Goal: Task Accomplishment & Management: Use online tool/utility

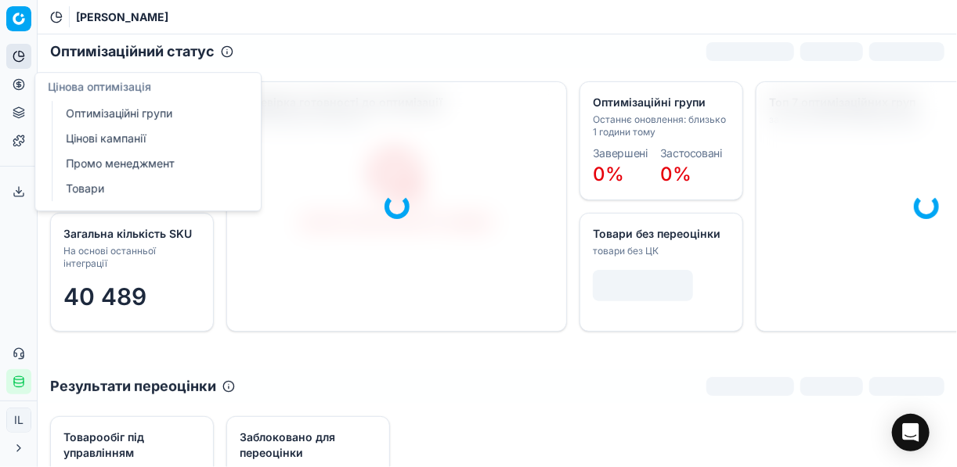
click at [20, 85] on icon at bounding box center [18, 84] width 4 height 4
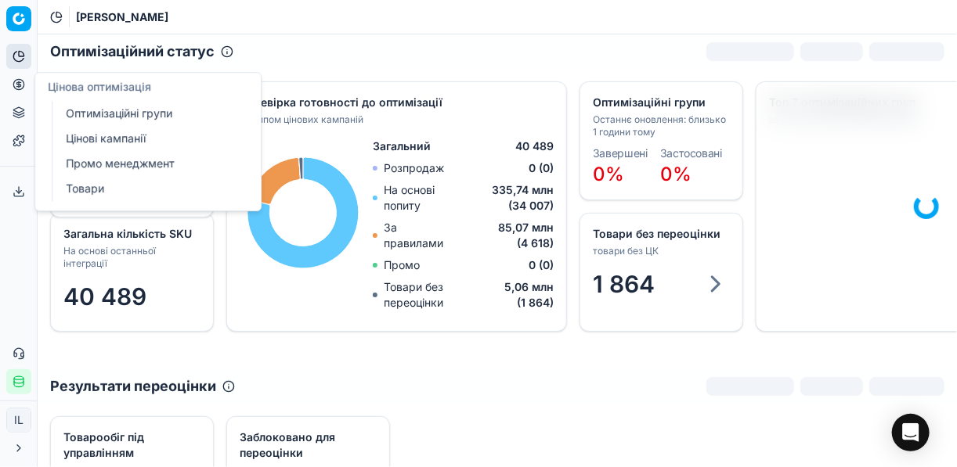
click at [118, 112] on link "Оптимізаційні групи" at bounding box center [150, 114] width 182 height 22
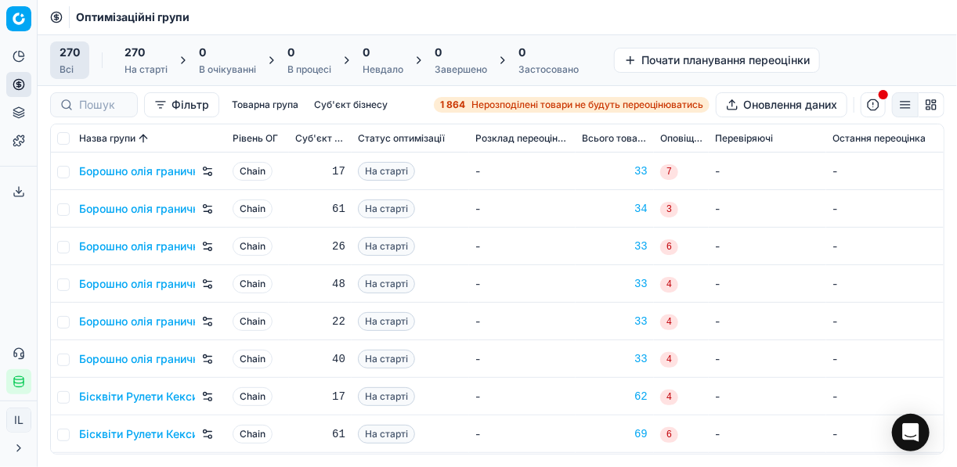
click at [467, 105] on div "1 864 Нерозподілені товари не будуть переоцінюватись" at bounding box center [571, 105] width 263 height 13
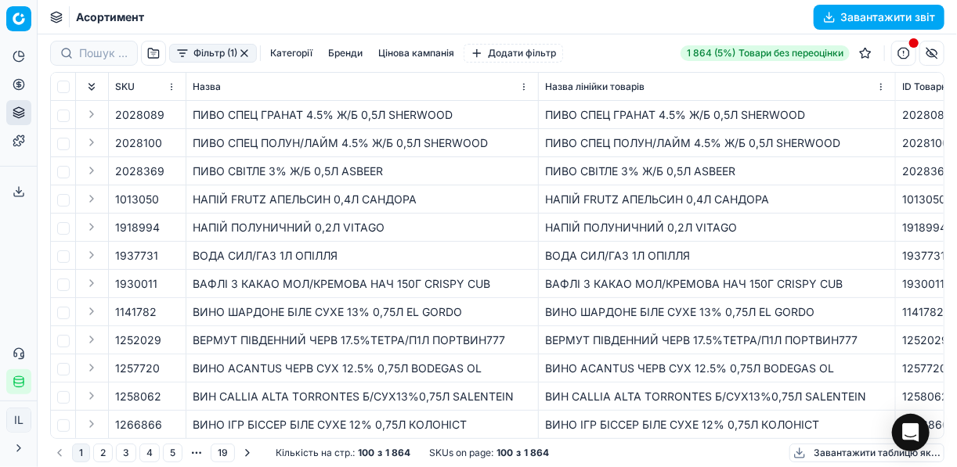
click at [180, 57] on button "Фільтр (1)" at bounding box center [213, 53] width 88 height 19
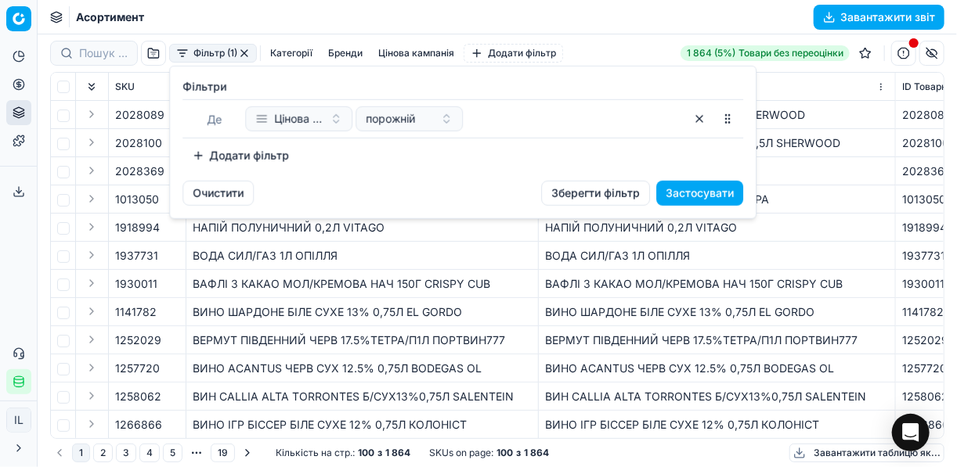
click at [201, 155] on button "Додати фільтр" at bounding box center [240, 155] width 116 height 25
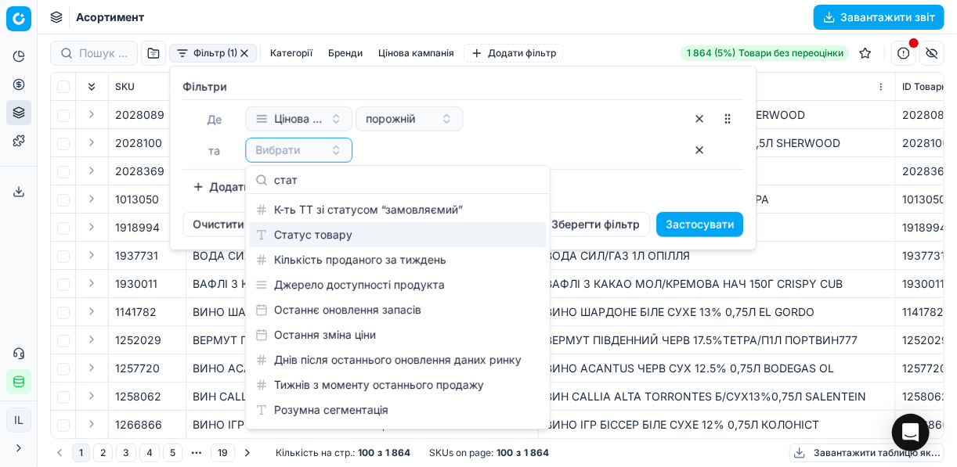
type input "стат"
click at [315, 236] on div "Статус товару" at bounding box center [397, 234] width 297 height 25
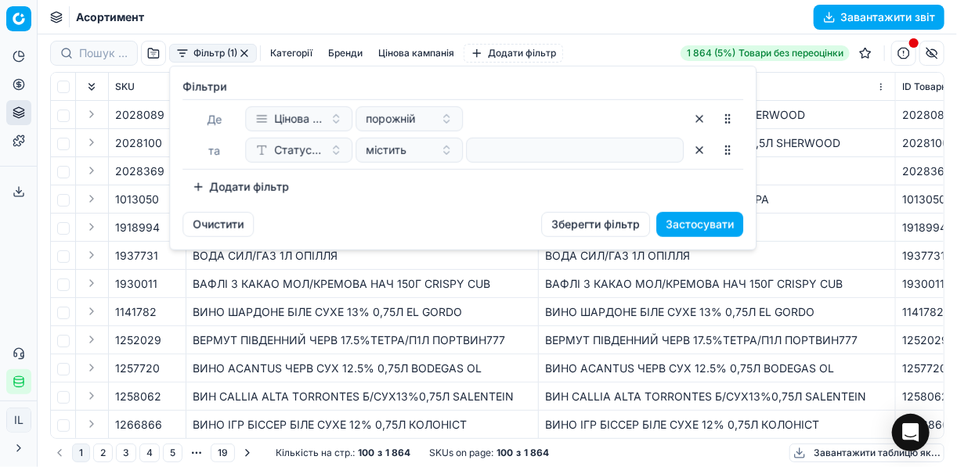
click at [471, 147] on div at bounding box center [575, 150] width 218 height 25
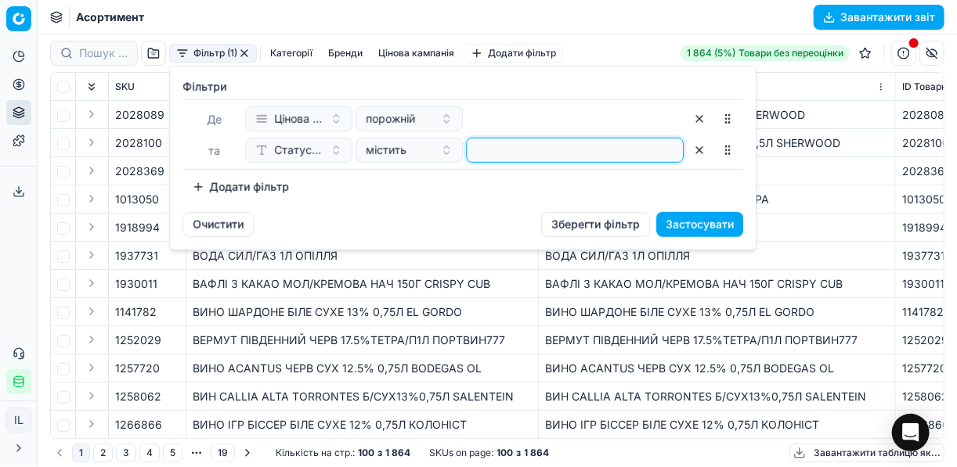
click at [482, 153] on input at bounding box center [575, 150] width 204 height 23
type input "1"
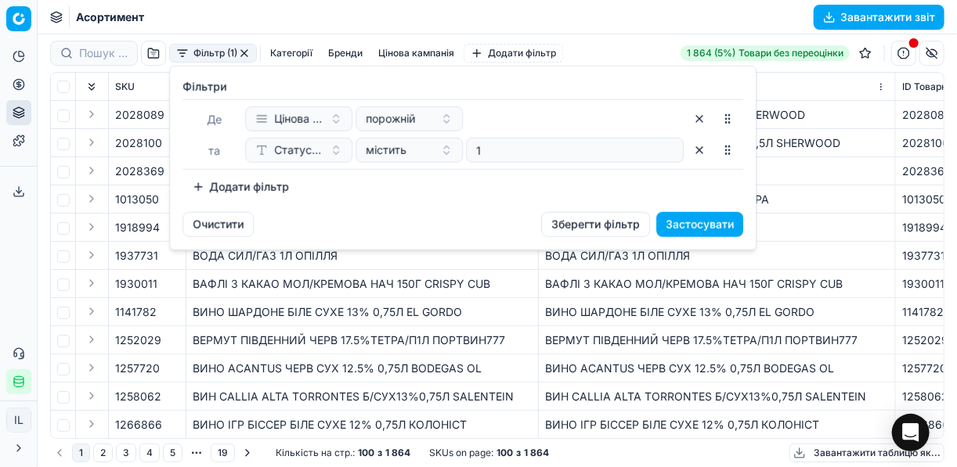
click at [200, 185] on button "Додати фільтр" at bounding box center [240, 187] width 116 height 25
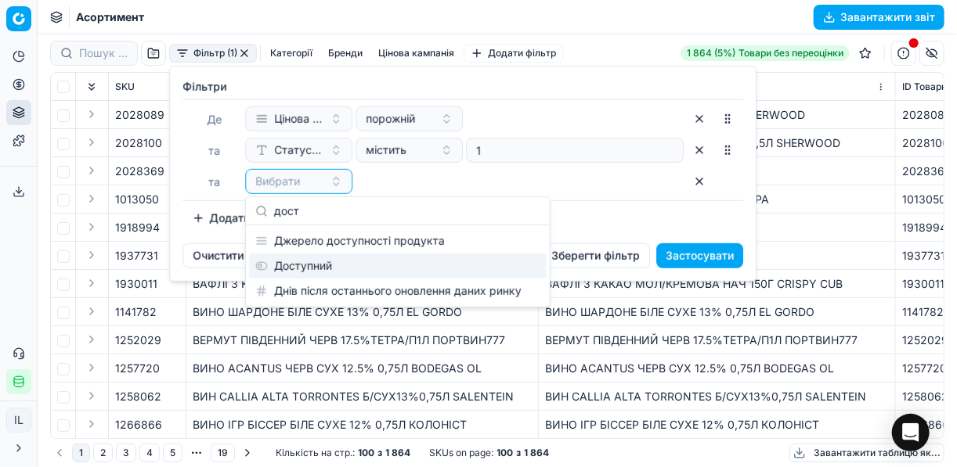
type input "дост"
click at [290, 263] on div "Доступний" at bounding box center [397, 266] width 297 height 25
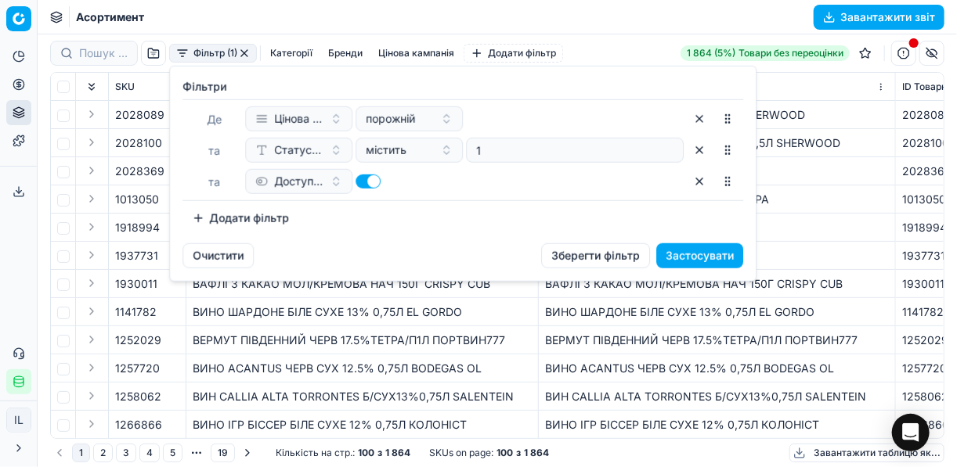
click at [202, 218] on button "Додати фільтр" at bounding box center [240, 218] width 116 height 25
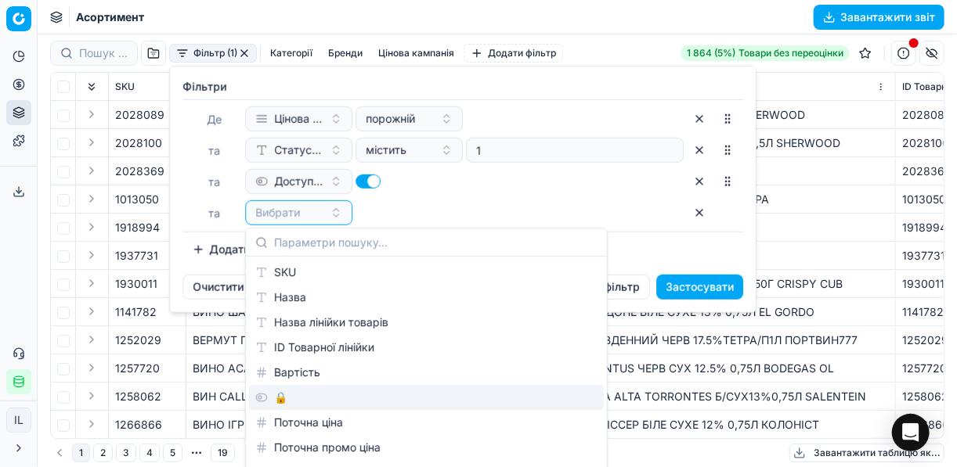
click at [275, 395] on div "🔒" at bounding box center [426, 397] width 355 height 25
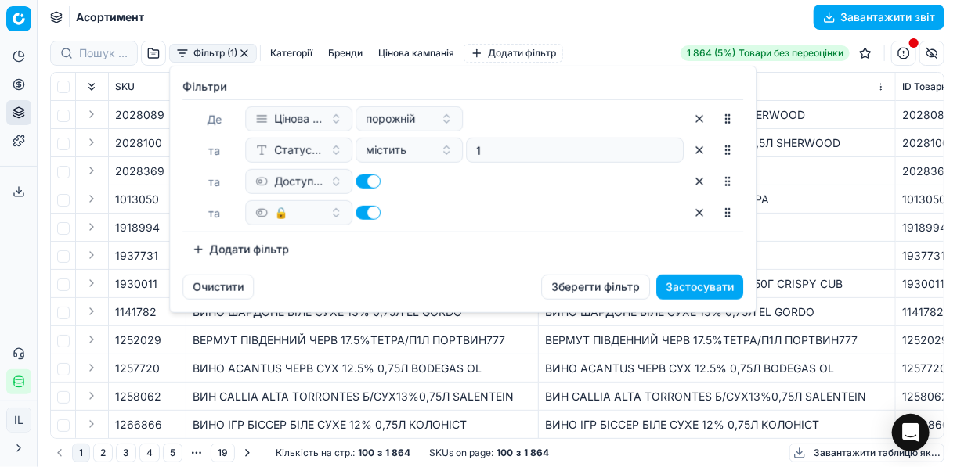
click at [363, 212] on button "button" at bounding box center [367, 213] width 25 height 14
checkbox input "false"
click at [682, 287] on button "Застосувати" at bounding box center [699, 287] width 87 height 25
